Goal: Task Accomplishment & Management: Use online tool/utility

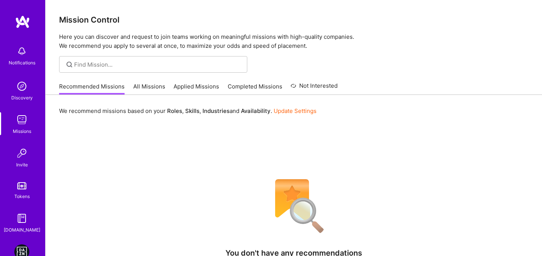
click at [14, 251] on link "DAZN: Event Moderators for Israel Based Team" at bounding box center [21, 251] width 19 height 15
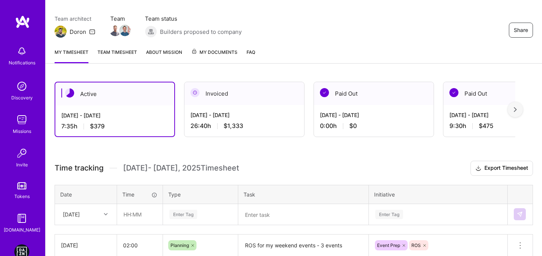
scroll to position [73, 0]
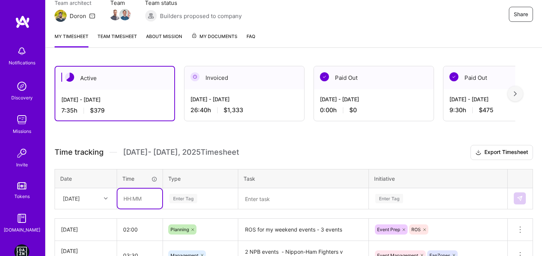
click at [126, 197] on input "text" at bounding box center [139, 199] width 45 height 20
type input "05:00"
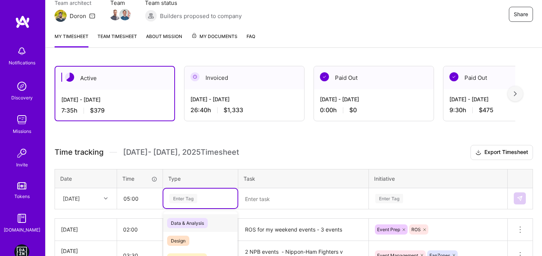
scroll to position [143, 0]
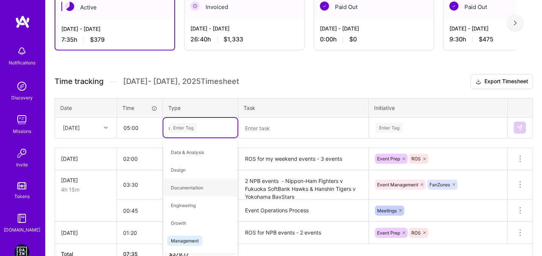
type input "ma"
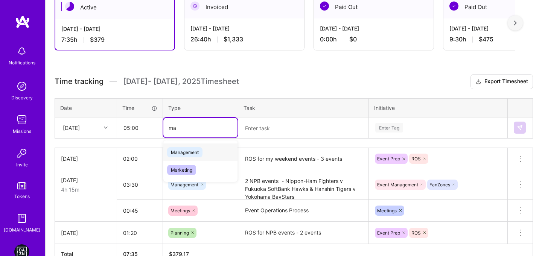
click at [185, 156] on span "Management" at bounding box center [184, 152] width 35 height 10
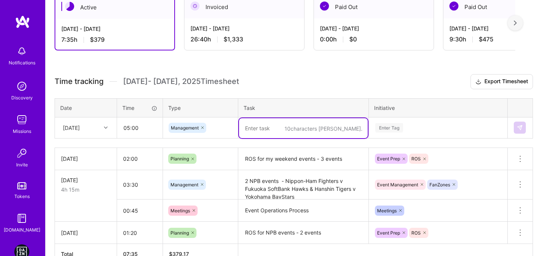
click at [273, 136] on textarea at bounding box center [303, 128] width 129 height 20
paste textarea "DACH - Bundesliga Conference - MD3"
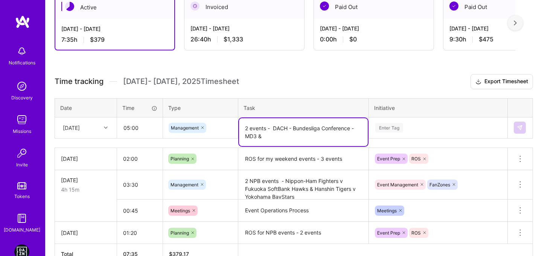
paste textarea "Italy - Real Sociedad v Real Madrid"
type textarea "2 events - DACH - Bundesliga Conference - MD3 & [GEOGRAPHIC_DATA] - Real Socied…"
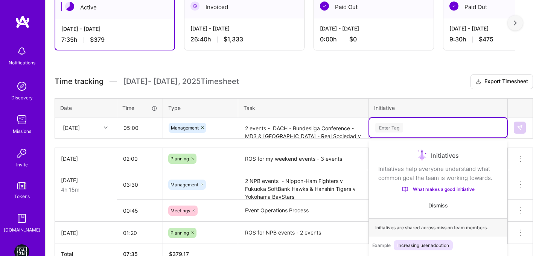
click at [410, 128] on div "option Event Prep focused, 1 of 6. 6 results available. Use Up and Down to choo…" at bounding box center [438, 128] width 138 height 20
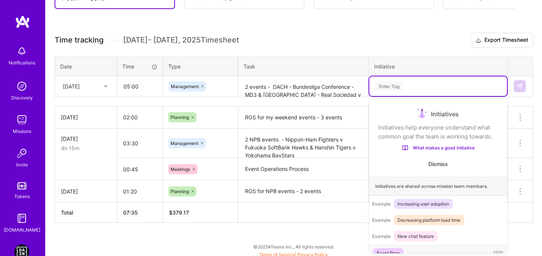
scroll to position [11, 0]
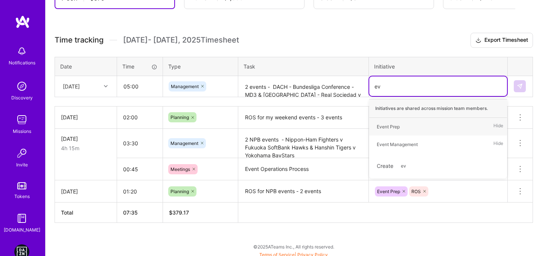
type input "eve"
click at [402, 138] on div "Event Management Hide" at bounding box center [438, 145] width 138 height 18
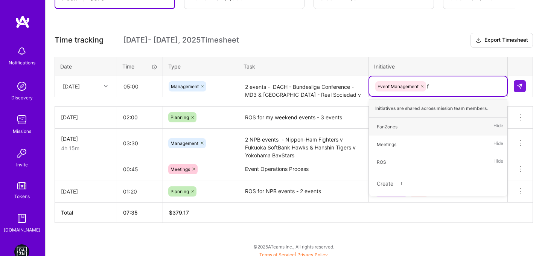
type input "fa"
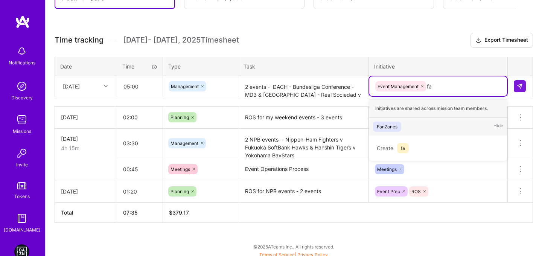
click at [389, 126] on div "FanZones" at bounding box center [387, 127] width 21 height 8
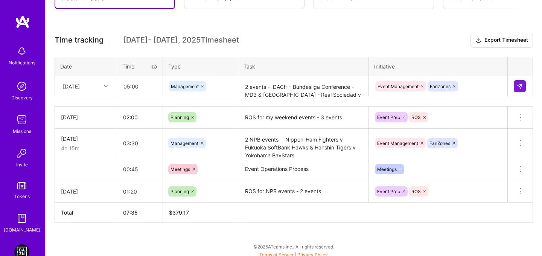
click at [394, 32] on div "Active [DATE] - [DATE] 7:35 h $379 Invoiced [DATE] - [DATE] 26:40 h $1,333 Paid…" at bounding box center [294, 102] width 497 height 315
click at [527, 85] on td at bounding box center [520, 86] width 25 height 21
click at [520, 86] on img at bounding box center [520, 86] width 6 height 6
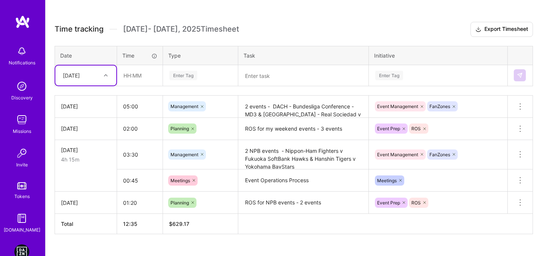
scroll to position [191, 0]
